Goal: Find specific page/section: Find specific page/section

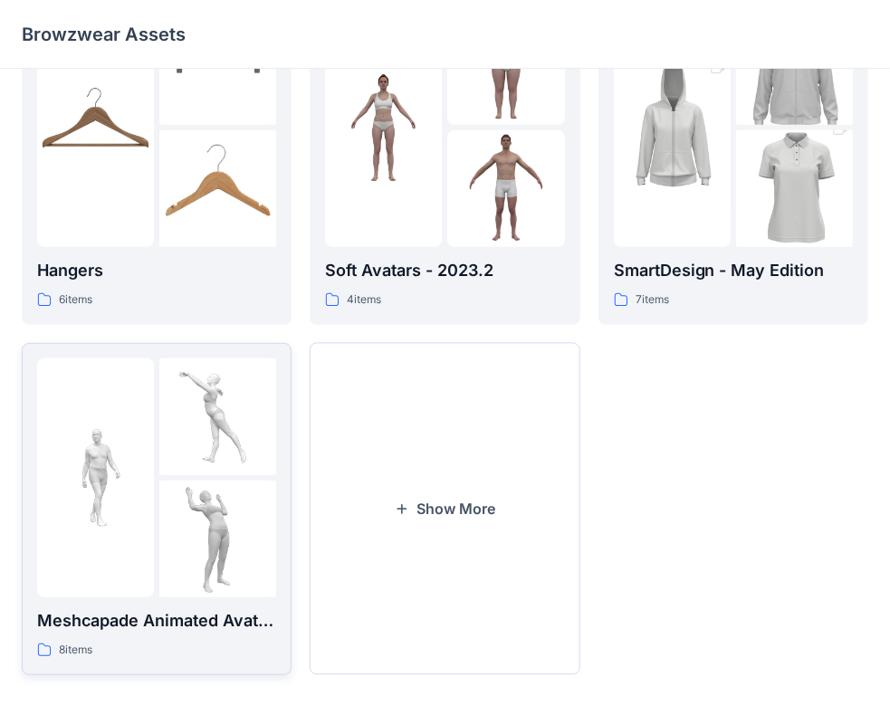
scroll to position [449, 0]
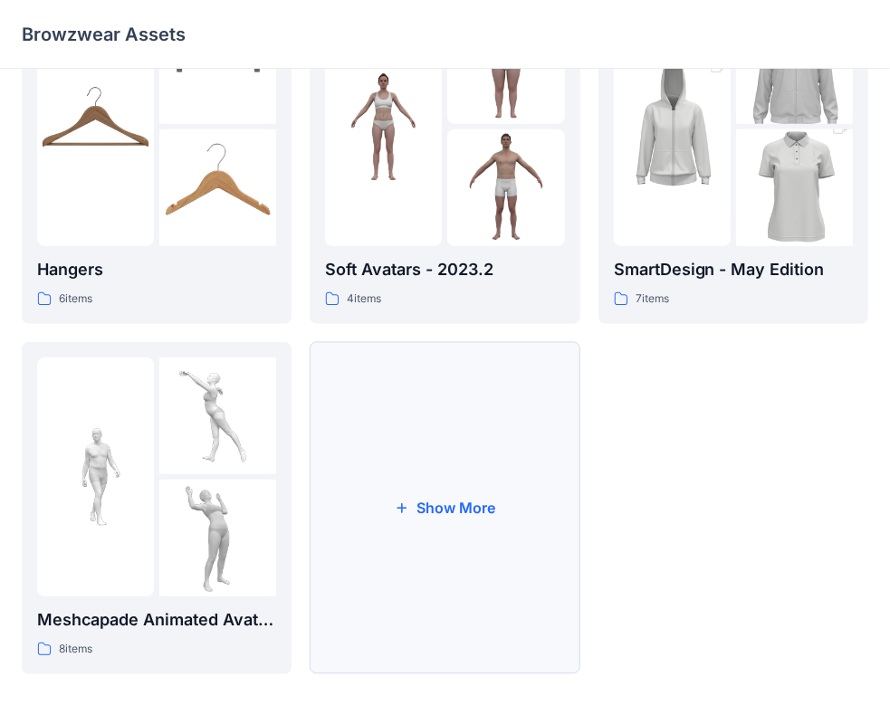
click at [445, 518] on button "Show More" at bounding box center [445, 508] width 270 height 332
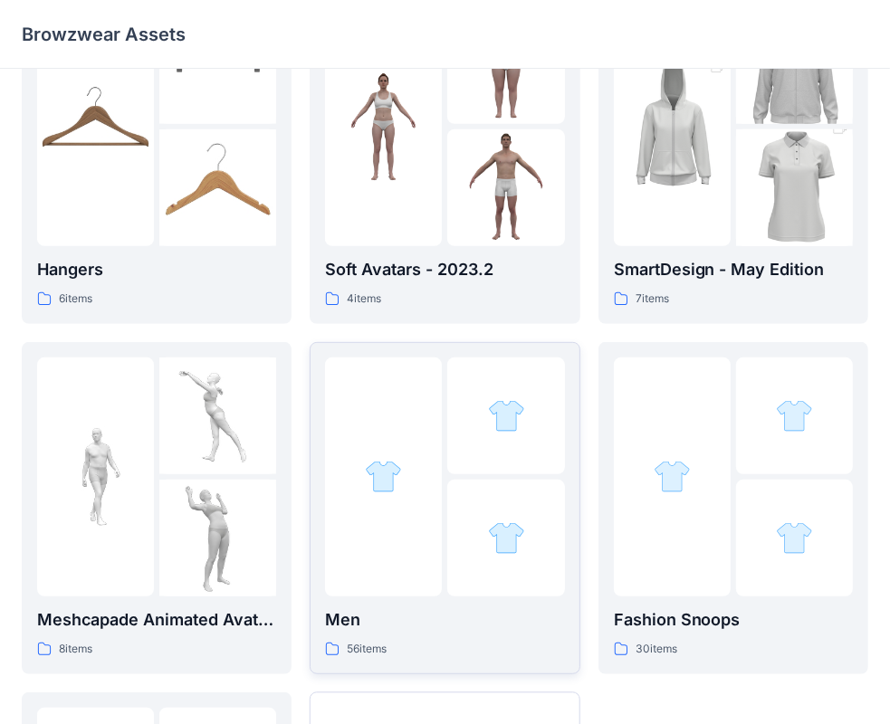
click at [393, 572] on div at bounding box center [383, 477] width 117 height 239
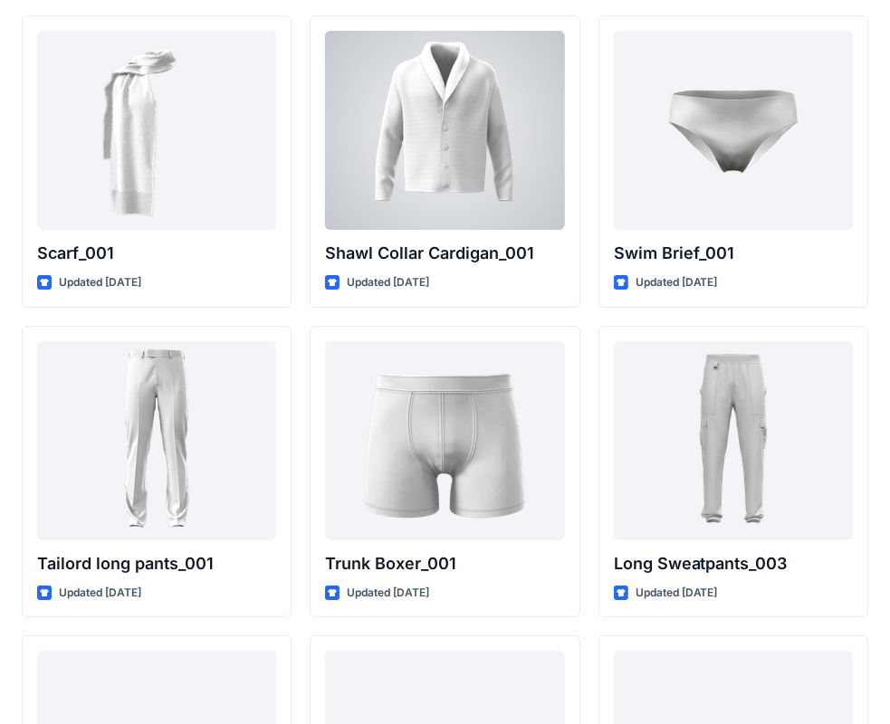
scroll to position [4147, 0]
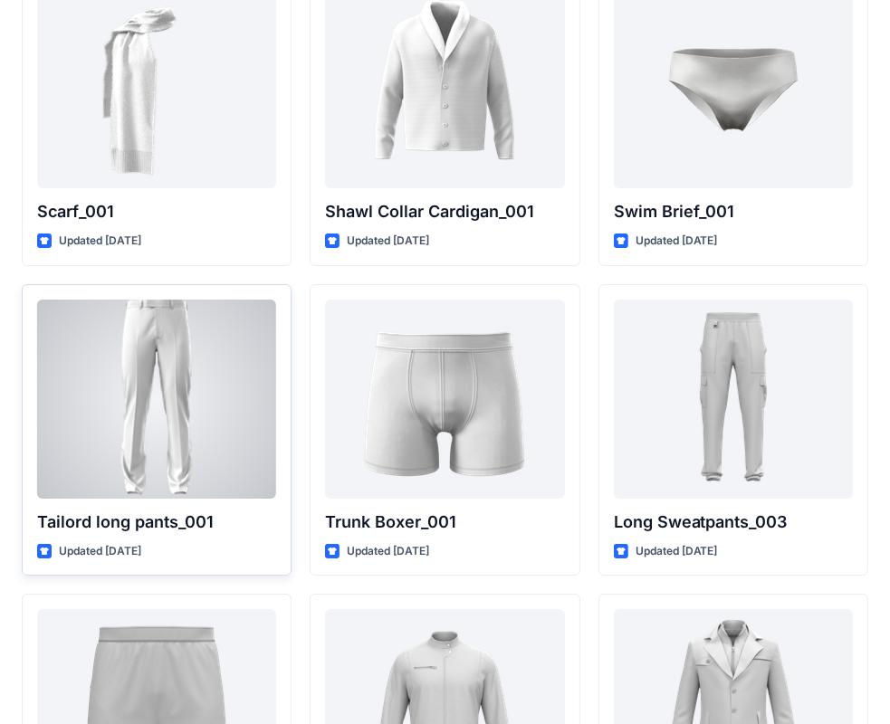
click at [235, 425] on div at bounding box center [156, 399] width 239 height 199
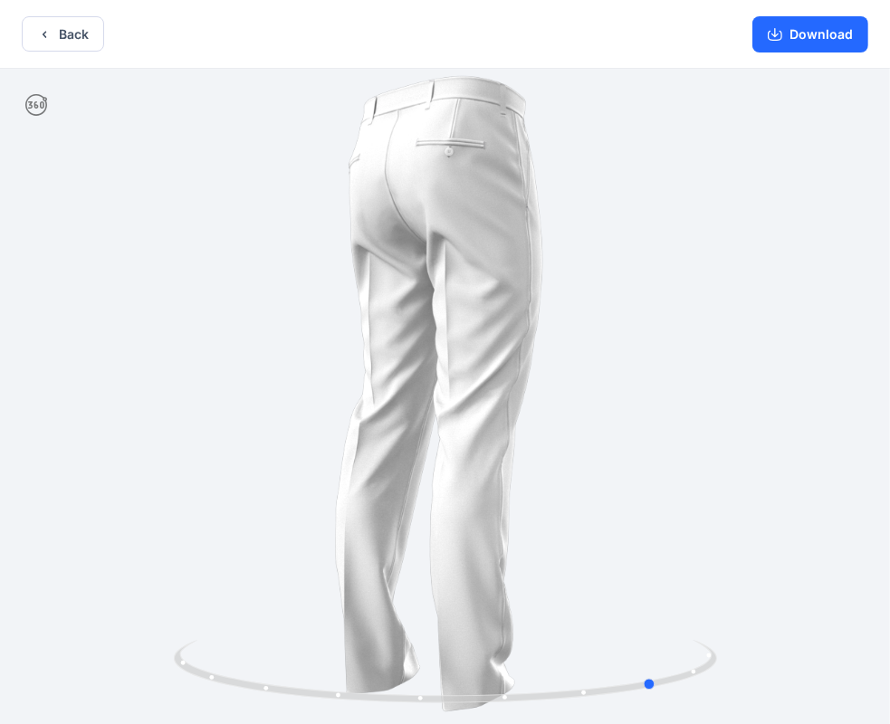
drag, startPoint x: 445, startPoint y: 698, endPoint x: 540, endPoint y: 468, distance: 248.8
click at [117, 674] on div at bounding box center [445, 398] width 890 height 659
click at [836, 24] on button "Download" at bounding box center [810, 34] width 116 height 36
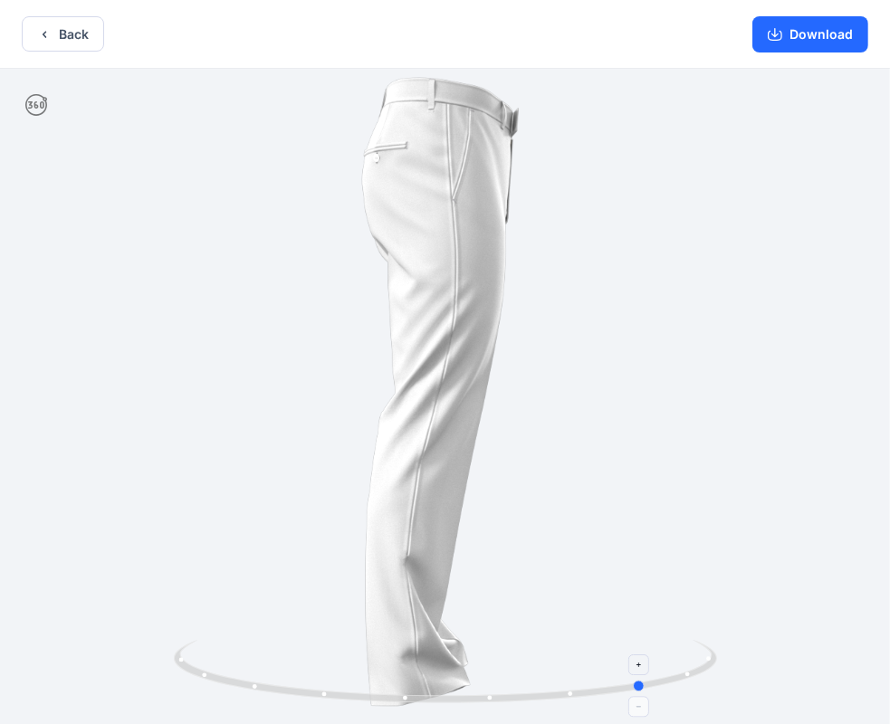
drag, startPoint x: 652, startPoint y: 687, endPoint x: 638, endPoint y: 672, distance: 19.9
click at [638, 672] on icon at bounding box center [448, 674] width 548 height 68
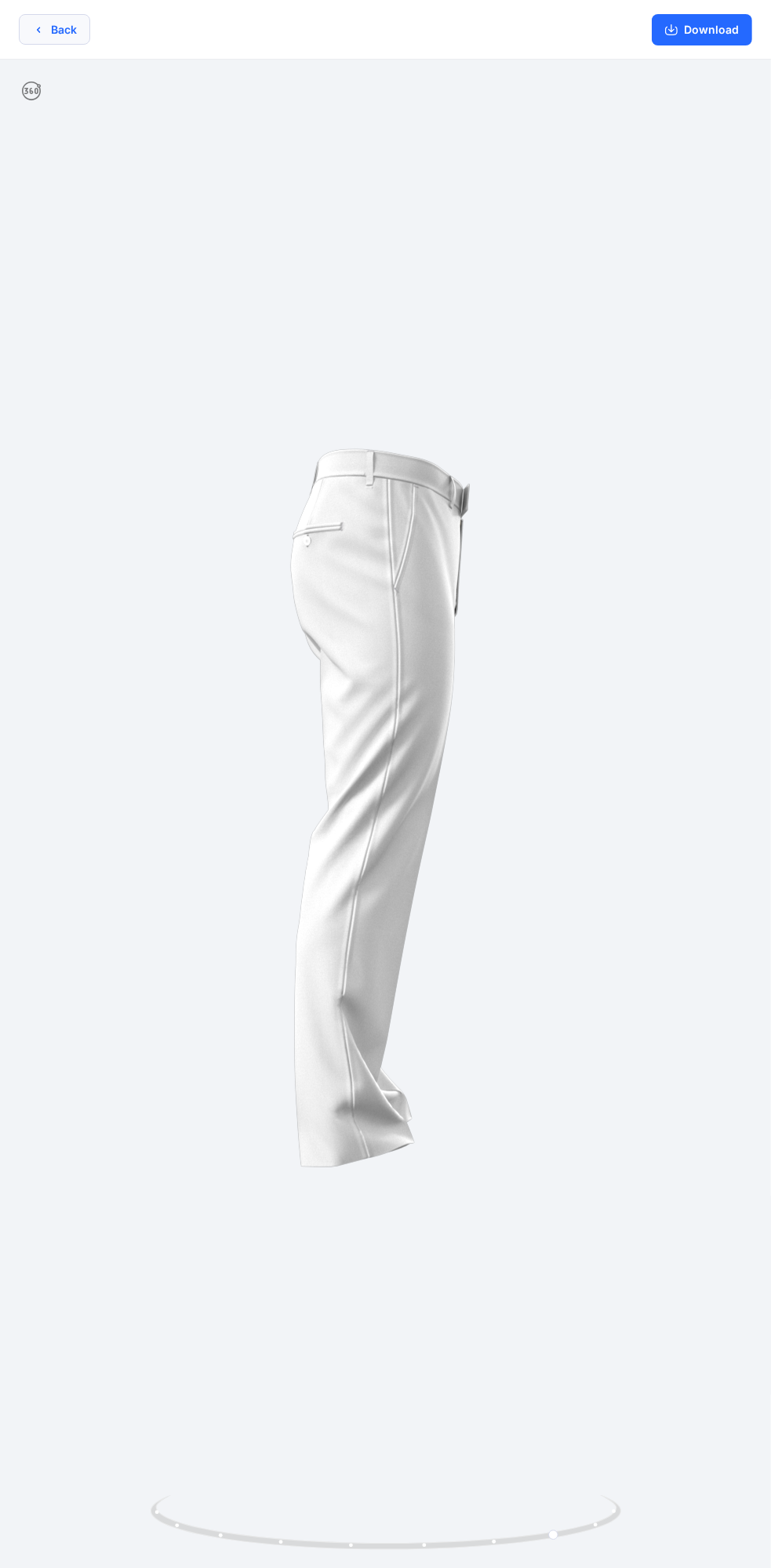
click at [64, 33] on button "Back" at bounding box center [55, 29] width 71 height 30
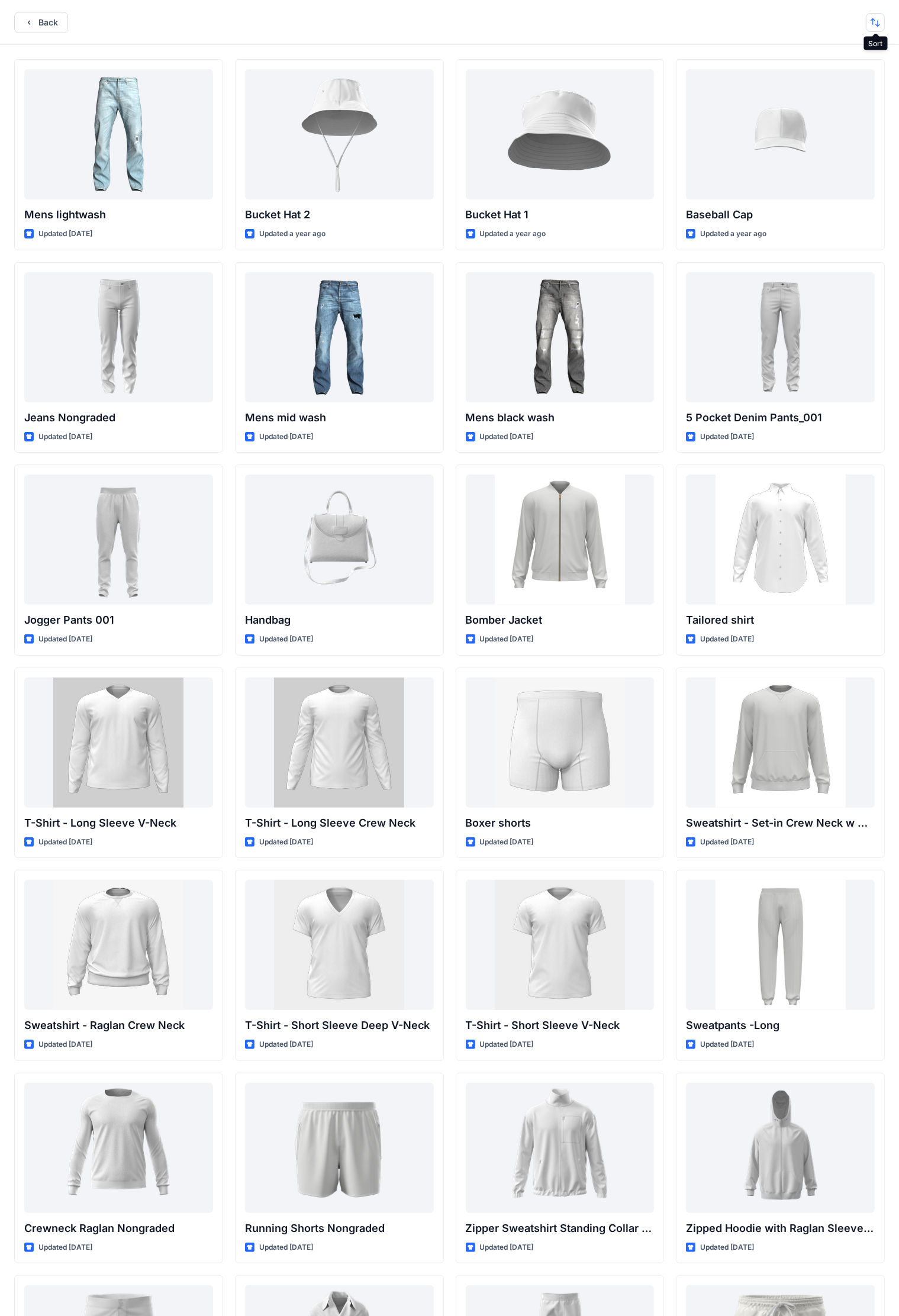
click at [591, 28] on button "button" at bounding box center [875, 22] width 19 height 19
click at [591, 71] on button "A to Z" at bounding box center [828, 78] width 108 height 27
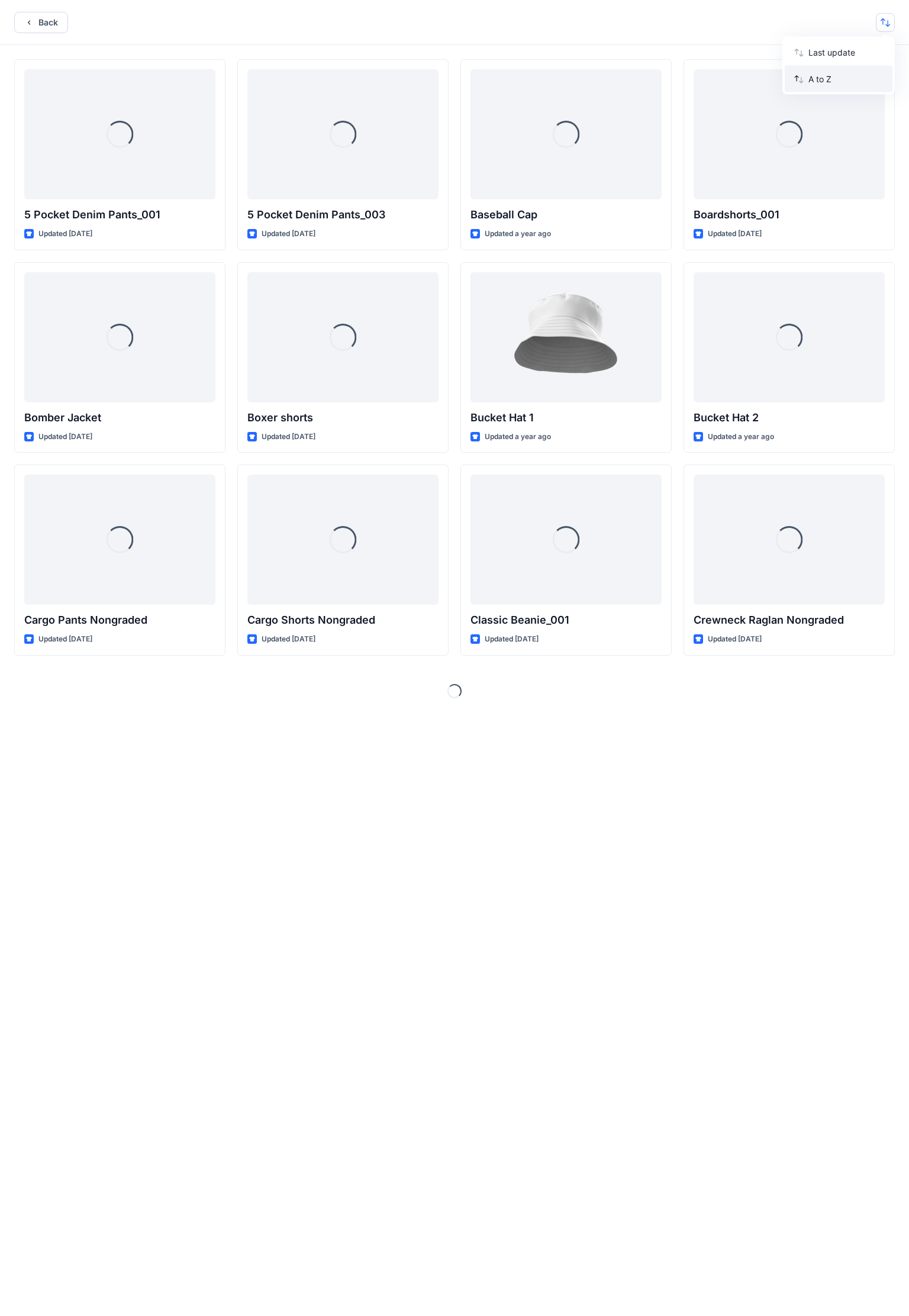
click at [591, 76] on button "A to Z" at bounding box center [838, 78] width 108 height 27
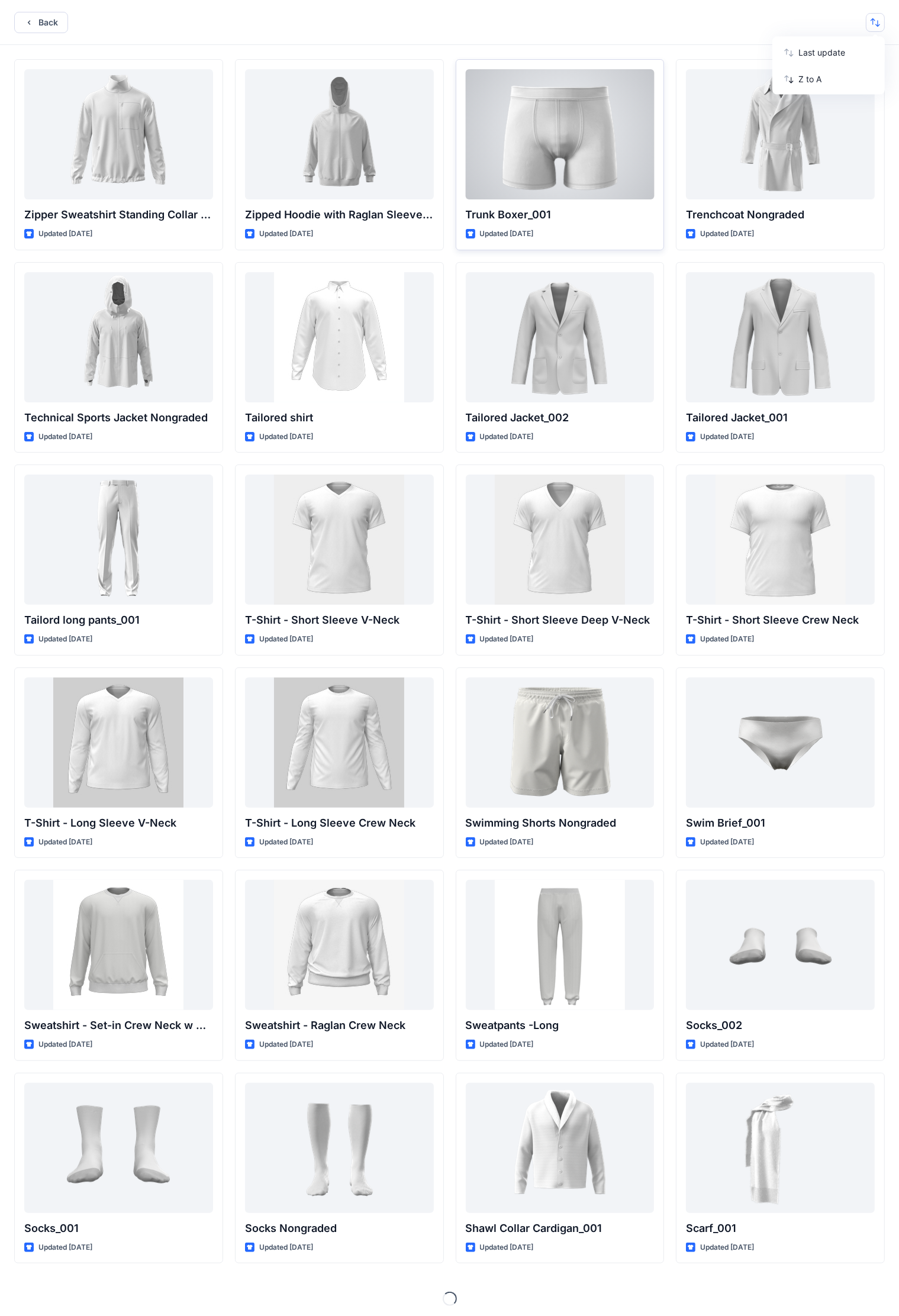
scroll to position [3, 0]
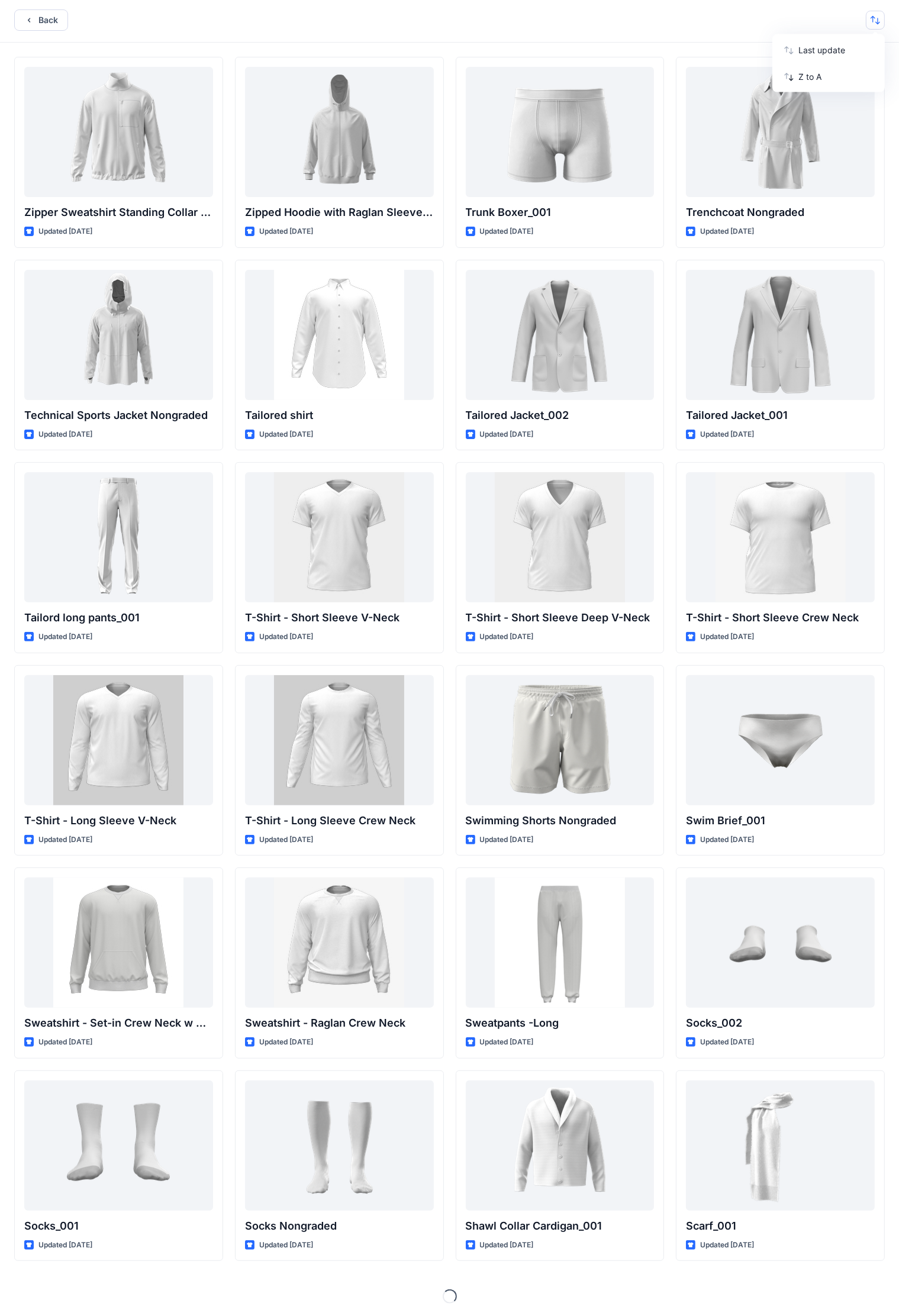
click at [591, 25] on div "Back Last update Z to A" at bounding box center [449, 20] width 899 height 45
